Goal: Transaction & Acquisition: Purchase product/service

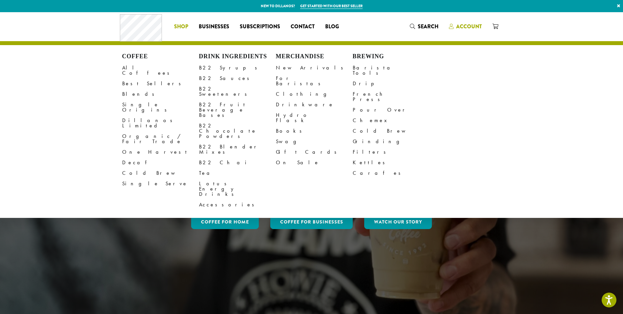
click at [478, 25] on span "Account" at bounding box center [469, 27] width 26 height 8
click at [467, 23] on span "Account" at bounding box center [469, 27] width 26 height 8
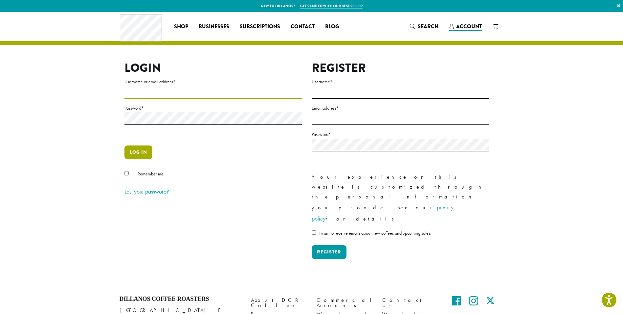
type input "**********"
click at [132, 153] on button "Log in" at bounding box center [139, 152] width 28 height 14
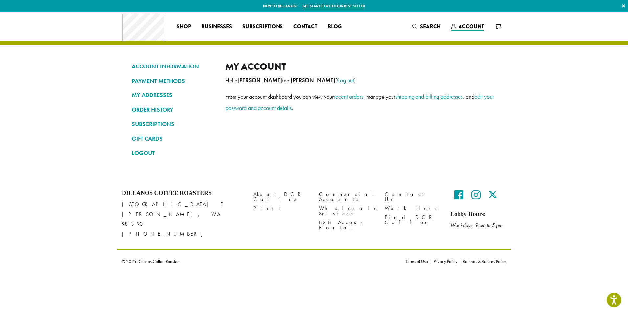
click at [151, 108] on link "ORDER HISTORY" at bounding box center [174, 109] width 84 height 11
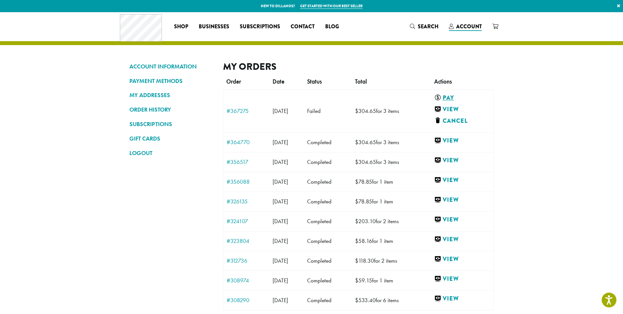
click at [460, 98] on link "Pay" at bounding box center [461, 98] width 54 height 8
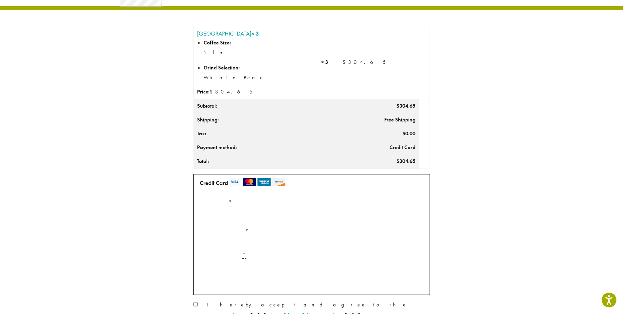
scroll to position [99, 0]
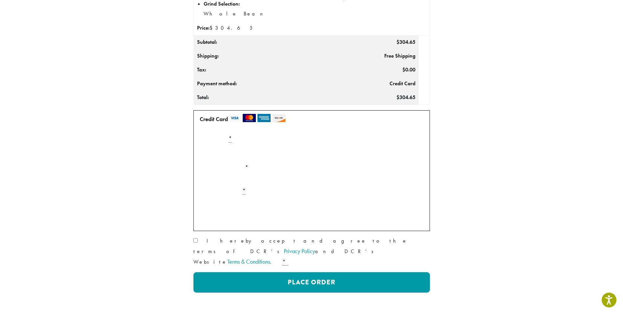
drag, startPoint x: 145, startPoint y: 154, endPoint x: 148, endPoint y: 156, distance: 3.8
click at [145, 155] on div "Product Qty Totals Sumatra × 3 Coffee Size: 5 lb Grind Selection: Whole Bean Pr…" at bounding box center [312, 130] width 375 height 337
drag, startPoint x: 541, startPoint y: 212, endPoint x: 453, endPoint y: 225, distance: 89.0
click at [540, 212] on section "Product Qty Totals Sumatra × 3 Coffee Size: 5 lb Grind Selection: Whole Bean Pr…" at bounding box center [311, 114] width 623 height 401
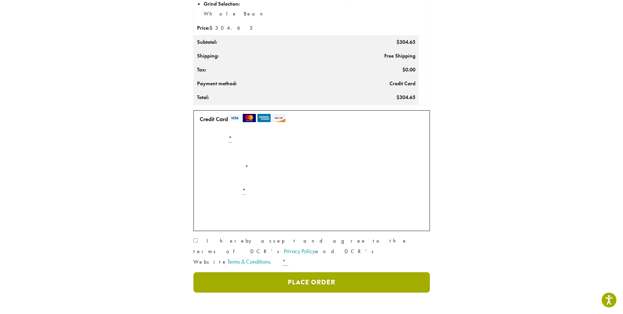
click at [242, 272] on button "Place Order" at bounding box center [312, 282] width 237 height 20
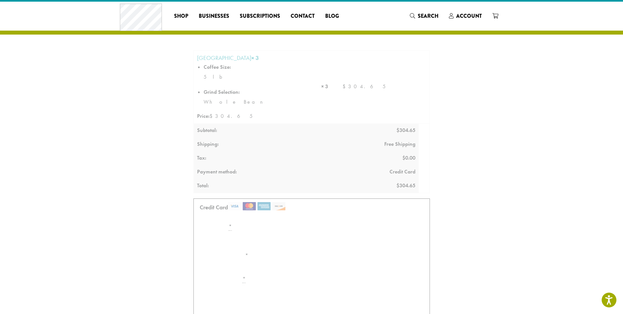
scroll to position [0, 0]
